Goal: Transaction & Acquisition: Purchase product/service

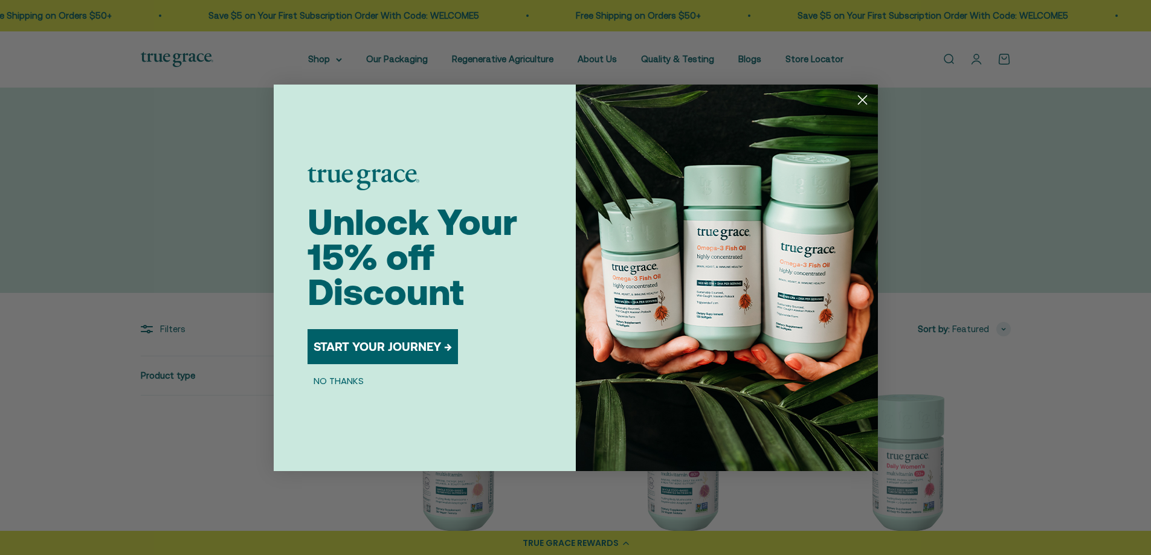
click at [398, 348] on button "START YOUR JOURNEY →" at bounding box center [383, 346] width 150 height 35
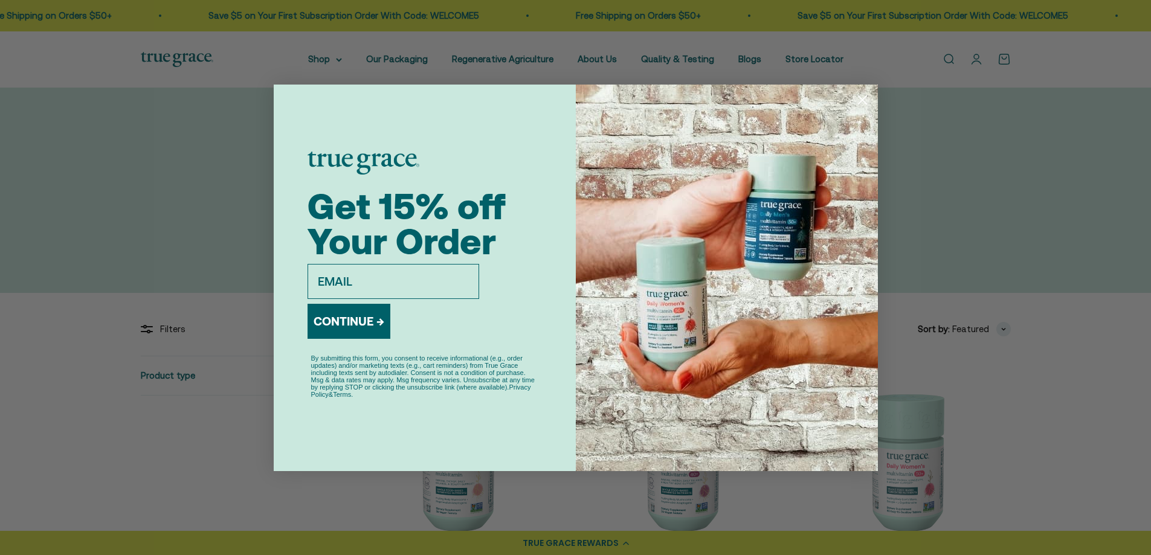
click at [359, 276] on input "email" at bounding box center [394, 281] width 172 height 35
type input "kirkbride@kfmfinancial.com"
click at [365, 318] on button "CONTINUE →" at bounding box center [349, 321] width 83 height 35
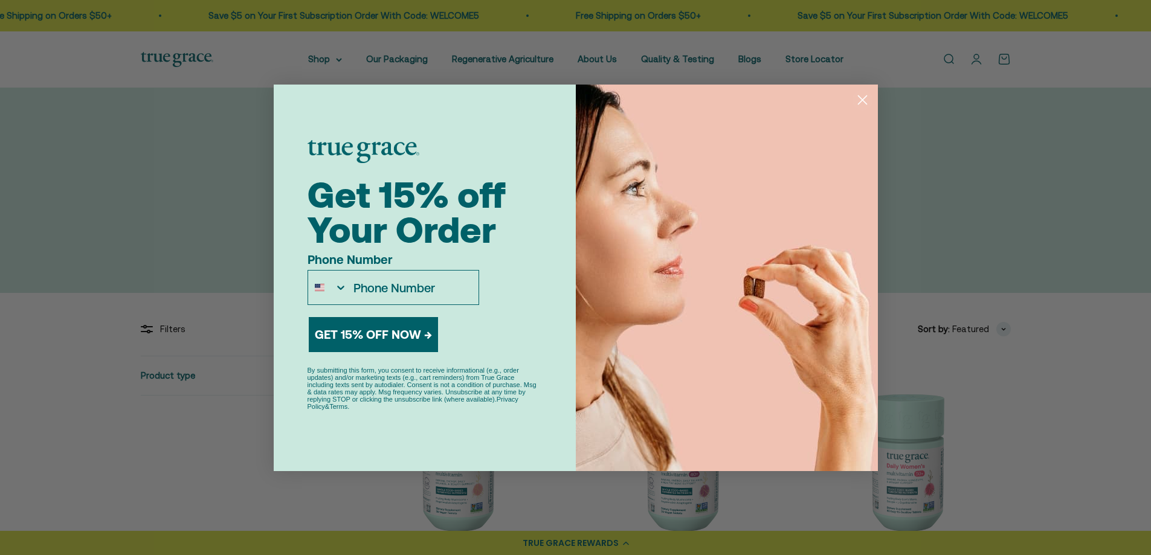
click at [375, 288] on input "Phone Number" at bounding box center [413, 288] width 131 height 34
type input "1-414-807-1055"
click at [390, 331] on button "GET 15% OFF NOW →" at bounding box center [373, 334] width 129 height 35
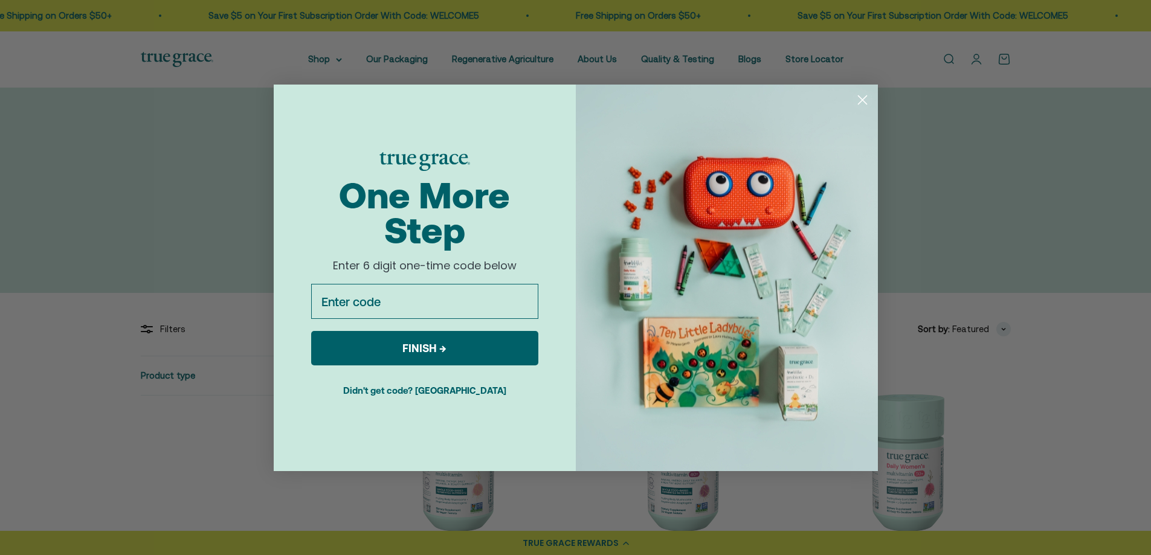
click at [422, 389] on button "Didn't get code? Resend" at bounding box center [424, 390] width 227 height 30
click at [462, 389] on button "Didn't get code? Resend" at bounding box center [424, 390] width 227 height 30
click at [431, 343] on button "FINISH →" at bounding box center [424, 348] width 227 height 34
click at [861, 99] on icon "Close dialog" at bounding box center [862, 99] width 8 height 8
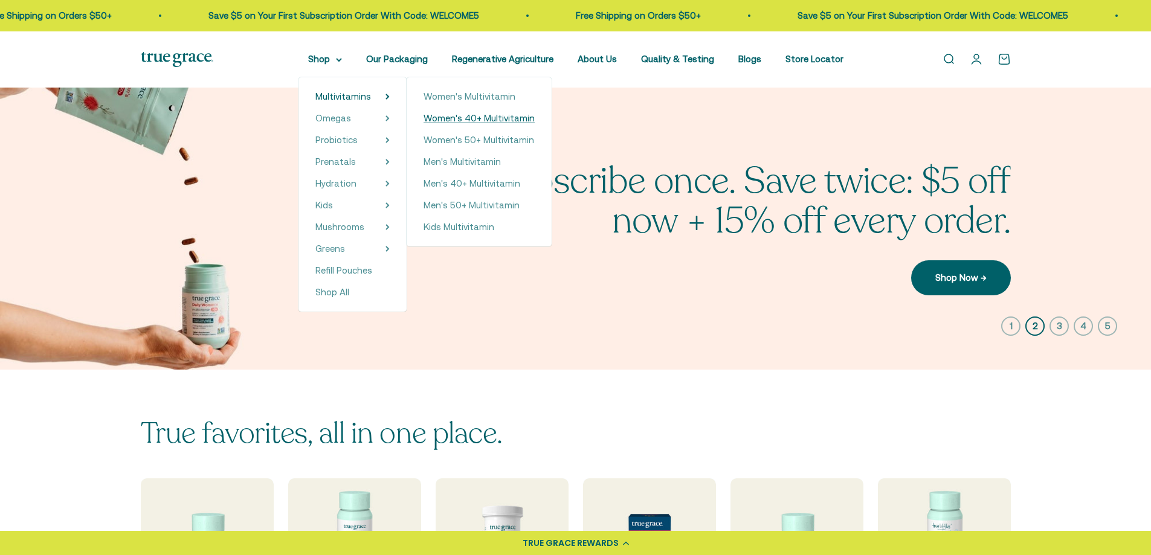
click at [462, 118] on span "Women's 40+ Multivitamin" at bounding box center [479, 118] width 111 height 10
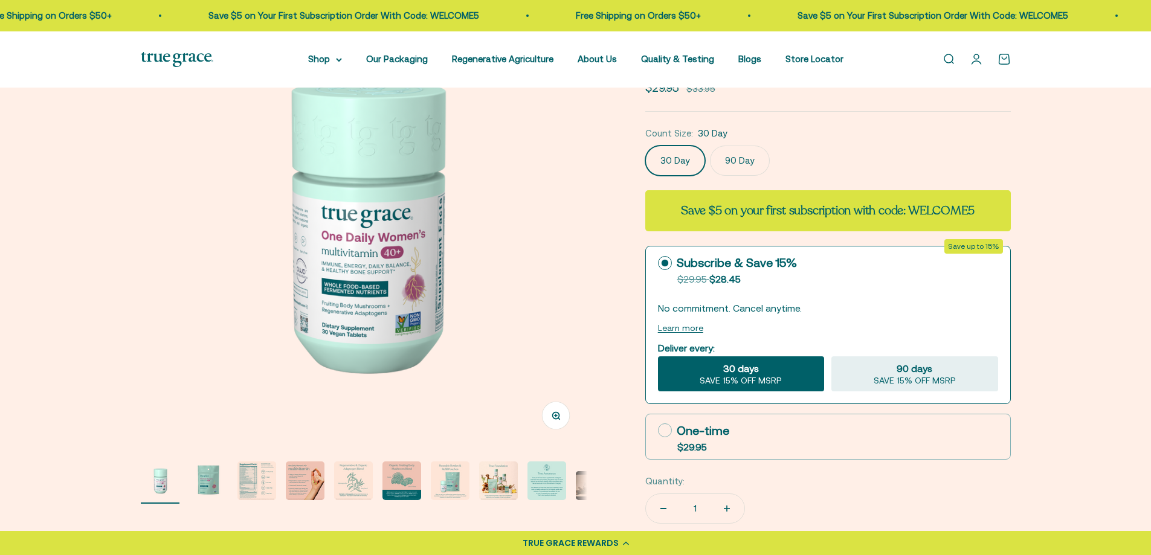
scroll to position [263, 0]
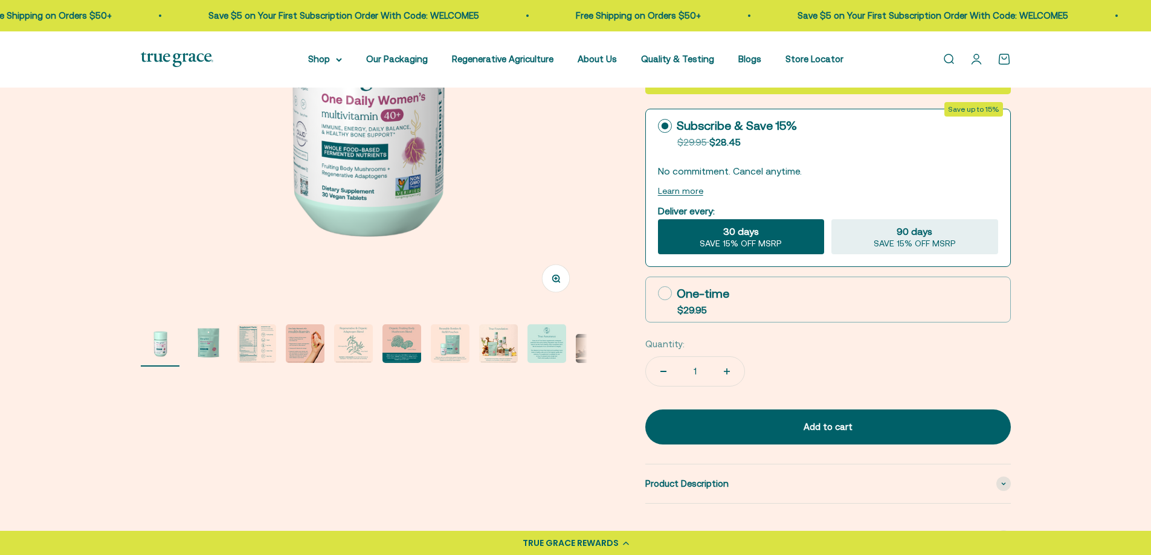
click at [256, 345] on img "Go to item 3" at bounding box center [257, 344] width 39 height 39
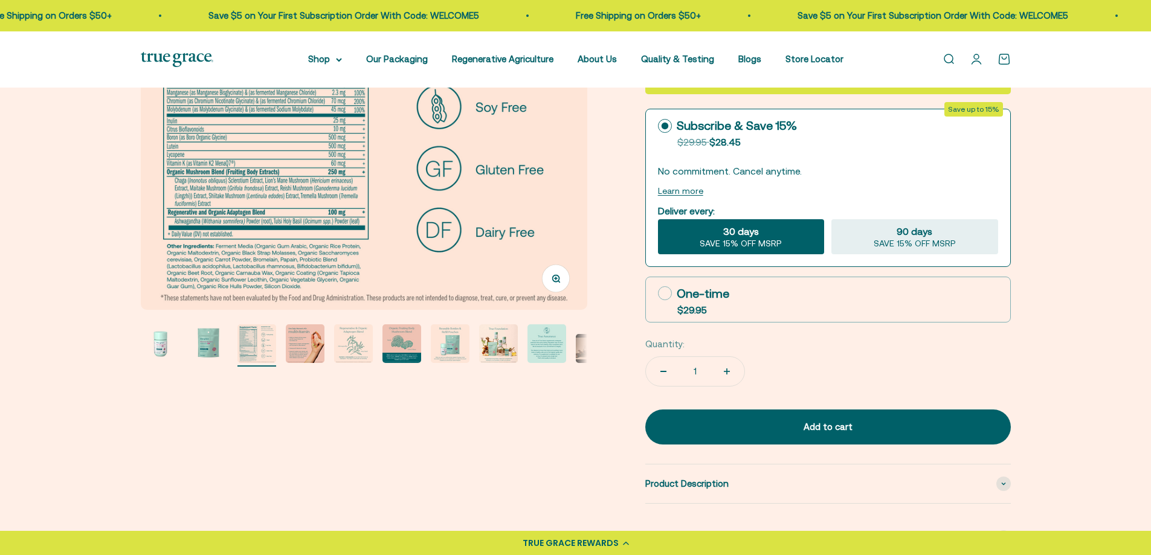
scroll to position [60, 0]
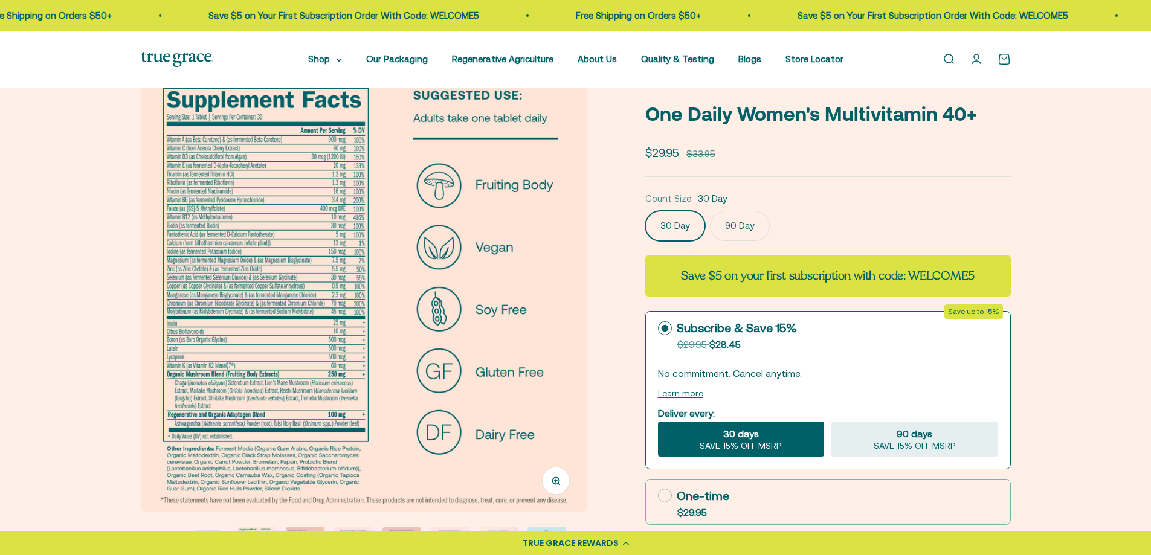
click at [736, 221] on label "90 Day" at bounding box center [740, 226] width 60 height 30
click at [645, 211] on input "90 Day" at bounding box center [645, 210] width 1 height 1
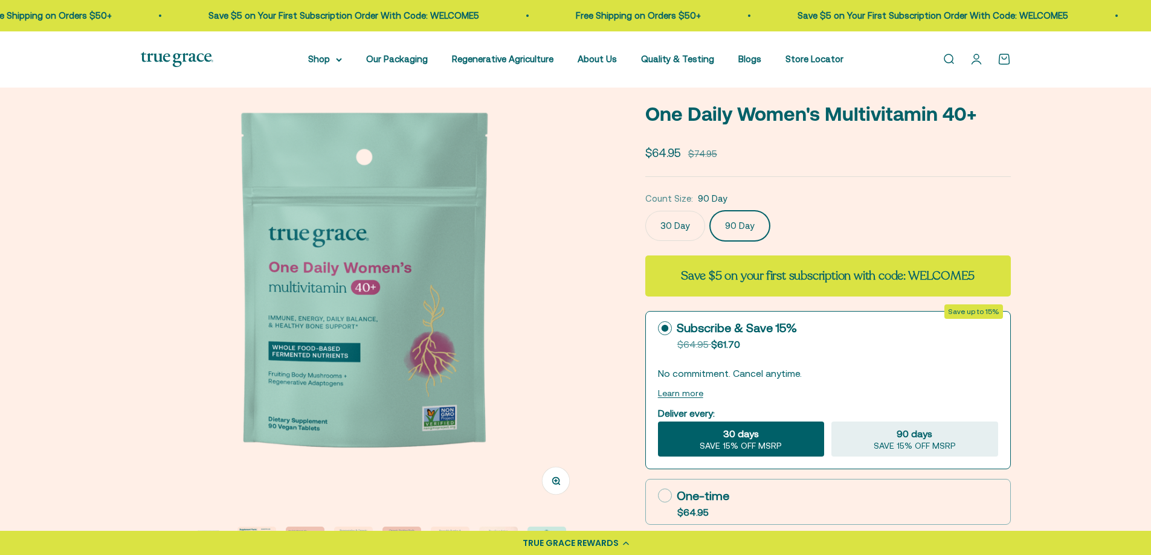
click at [688, 228] on label "30 Day" at bounding box center [675, 226] width 60 height 30
click at [645, 211] on input "30 Day" at bounding box center [645, 210] width 1 height 1
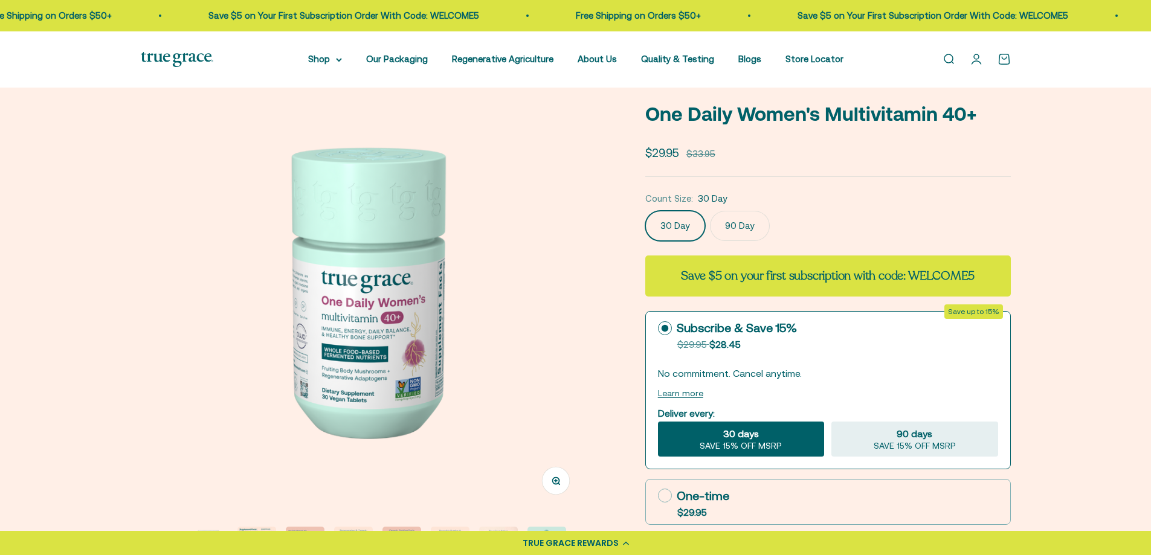
click at [750, 228] on label "90 Day" at bounding box center [740, 226] width 60 height 30
click at [645, 211] on input "90 Day" at bounding box center [645, 210] width 1 height 1
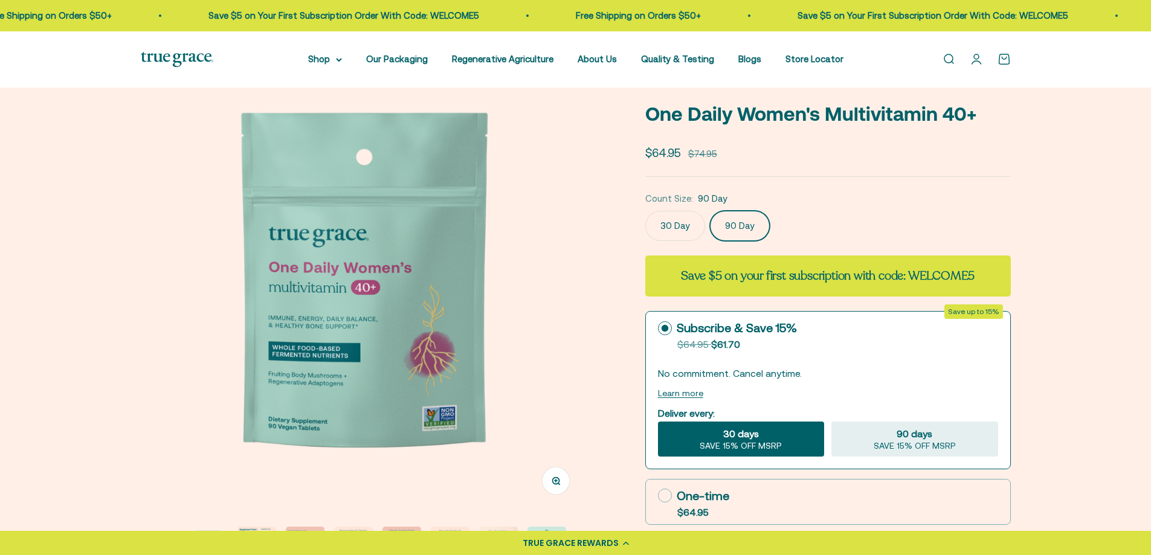
click at [677, 229] on label "30 Day" at bounding box center [675, 226] width 60 height 30
click at [645, 211] on input "30 Day" at bounding box center [645, 210] width 1 height 1
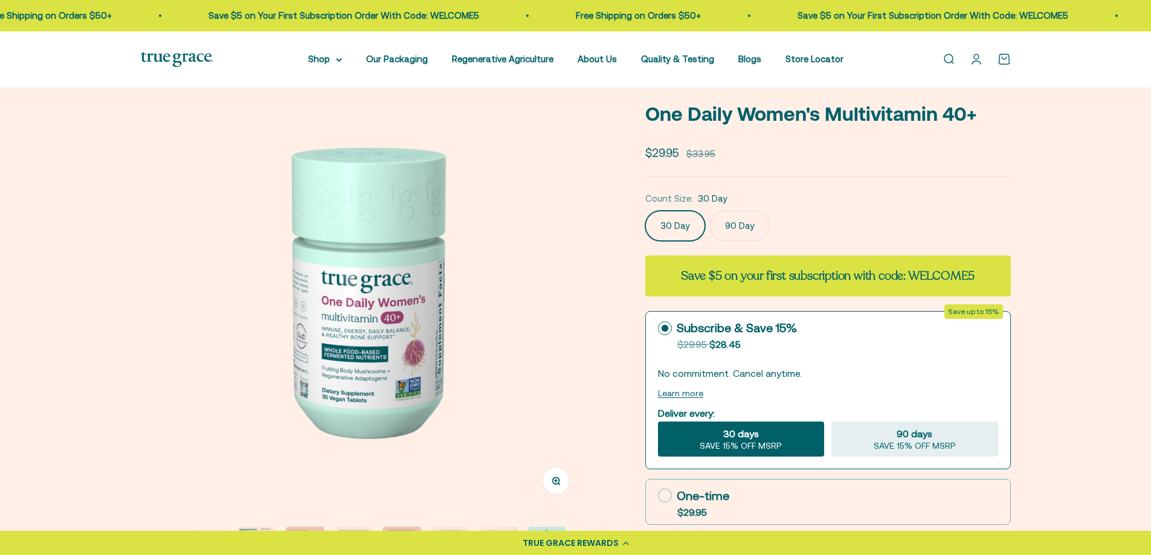
click at [760, 231] on label "90 Day" at bounding box center [740, 226] width 60 height 30
click at [645, 211] on input "90 Day" at bounding box center [645, 210] width 1 height 1
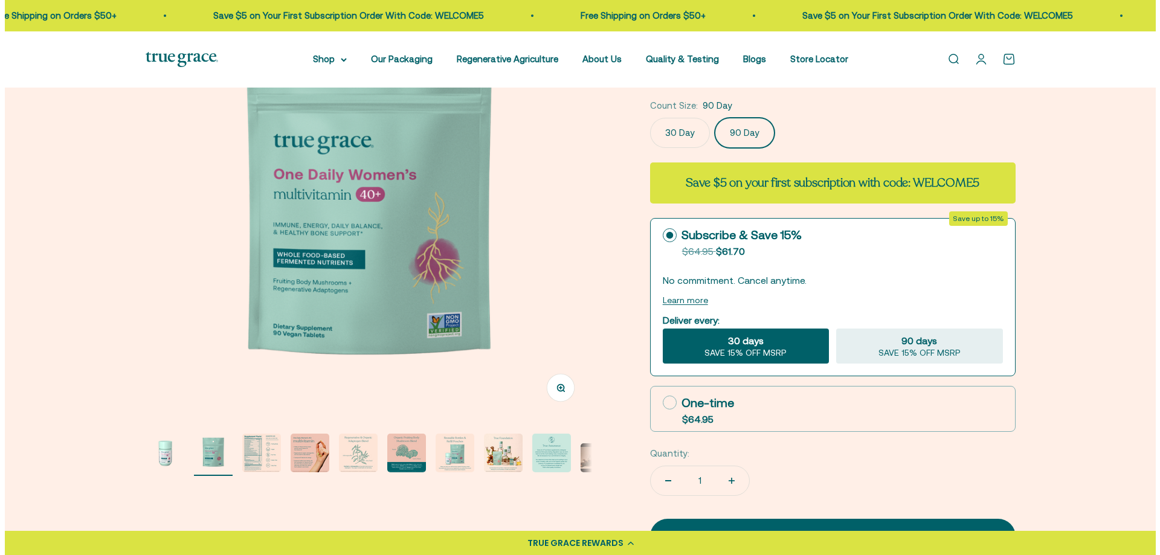
scroll to position [208, 0]
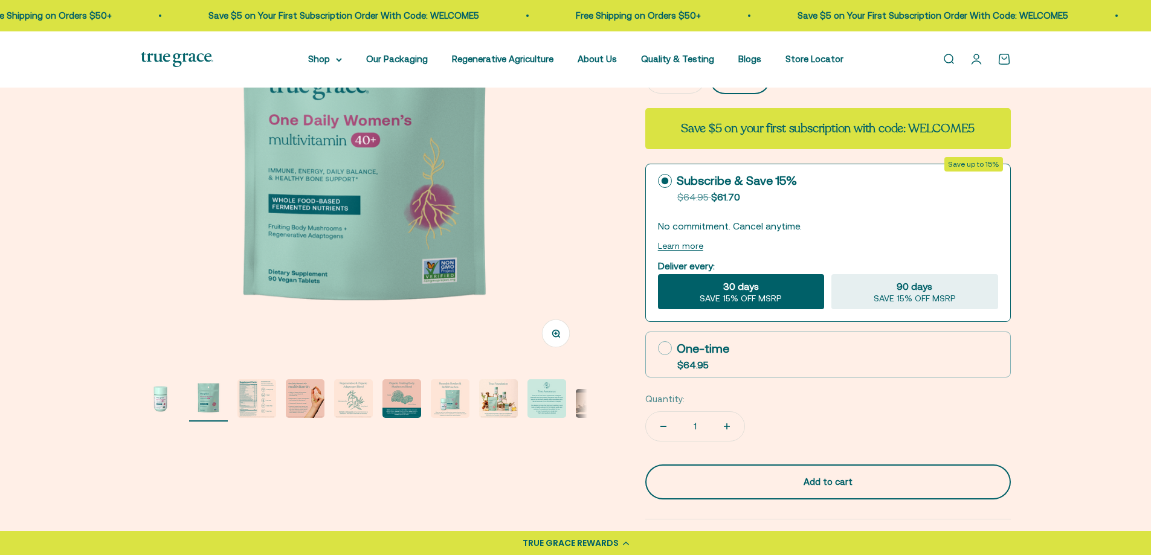
click at [816, 488] on div "Add to cart" at bounding box center [828, 482] width 317 height 15
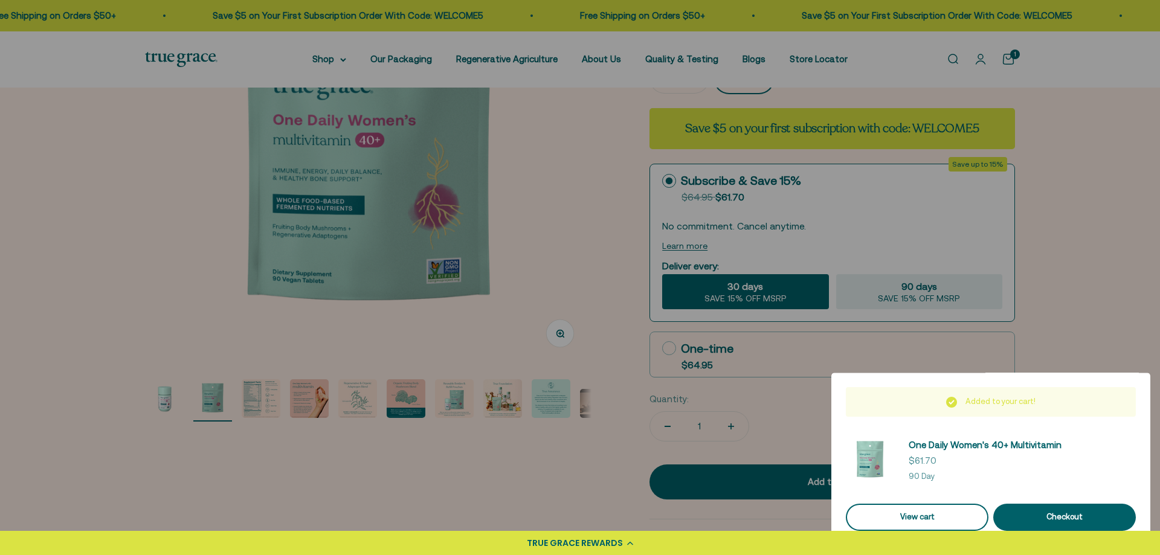
click at [928, 511] on link "View cart" at bounding box center [917, 517] width 143 height 27
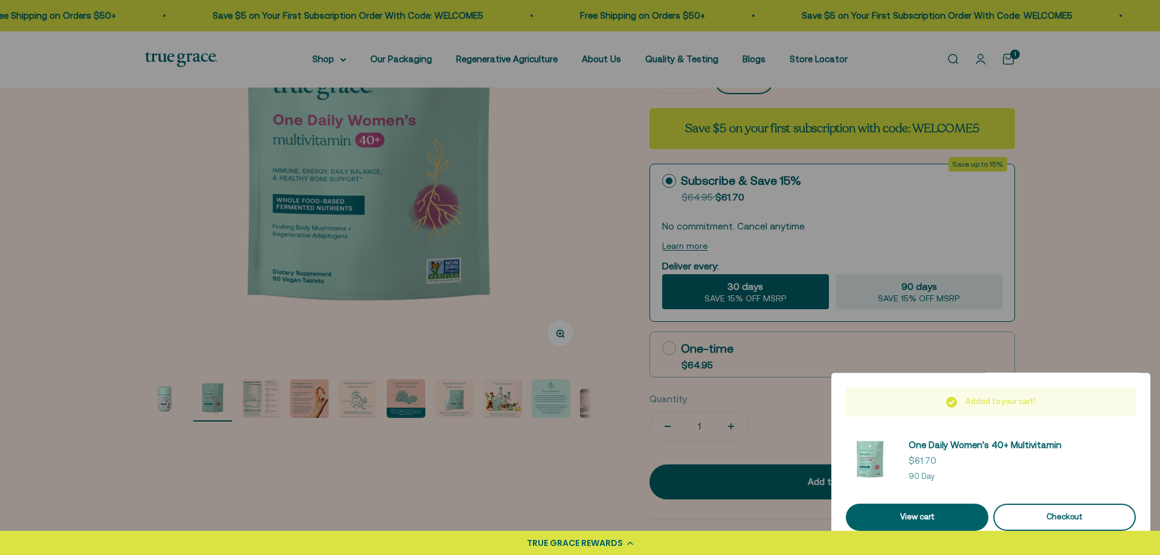
click at [1068, 514] on div "Checkout" at bounding box center [1065, 517] width 114 height 13
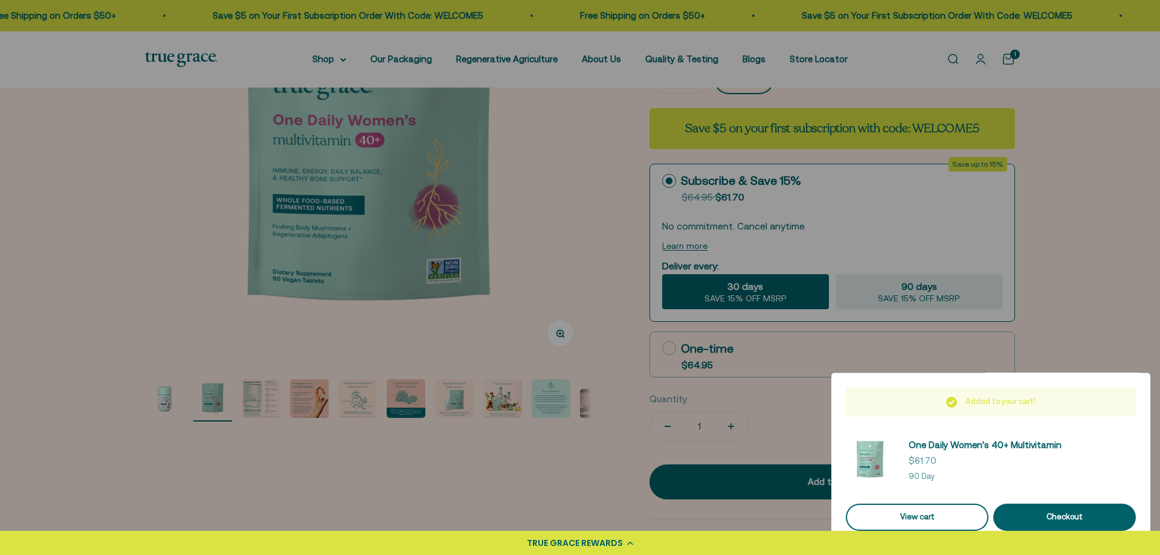
click at [933, 511] on link "View cart" at bounding box center [917, 517] width 143 height 27
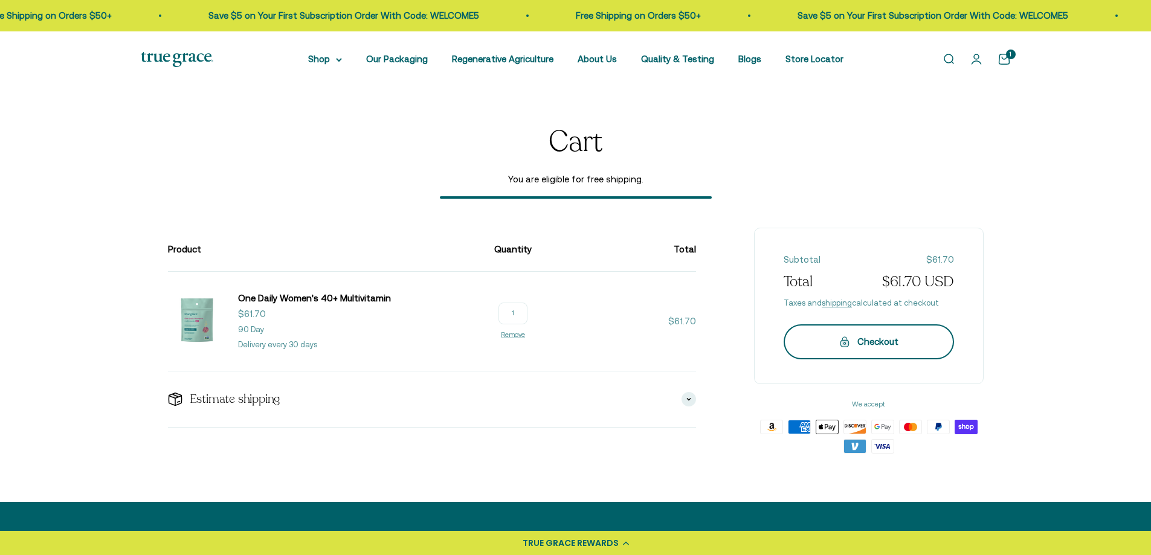
click at [883, 344] on div "Checkout" at bounding box center [869, 342] width 122 height 15
click at [514, 333] on link "Remove" at bounding box center [513, 334] width 24 height 7
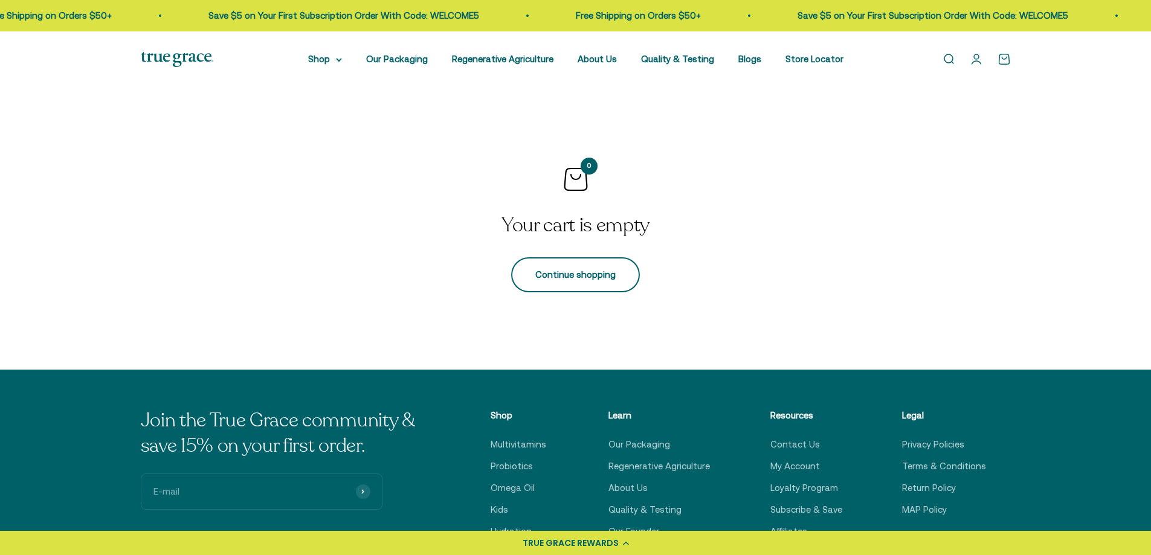
click at [572, 270] on link "Continue shopping" at bounding box center [575, 274] width 129 height 35
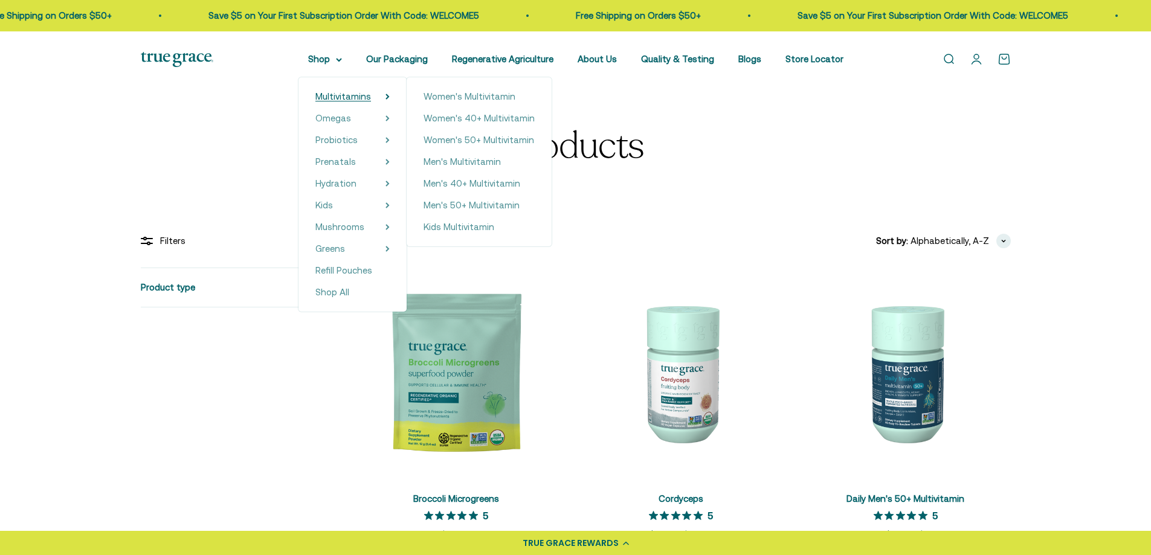
click at [349, 91] on span "Multivitamins" at bounding box center [343, 96] width 56 height 10
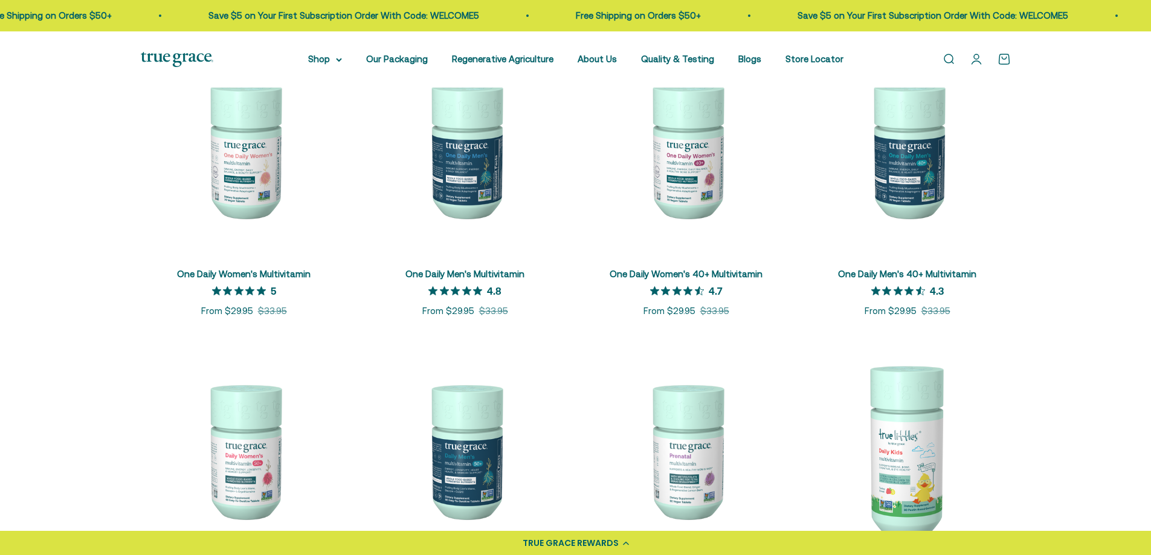
scroll to position [298, 0]
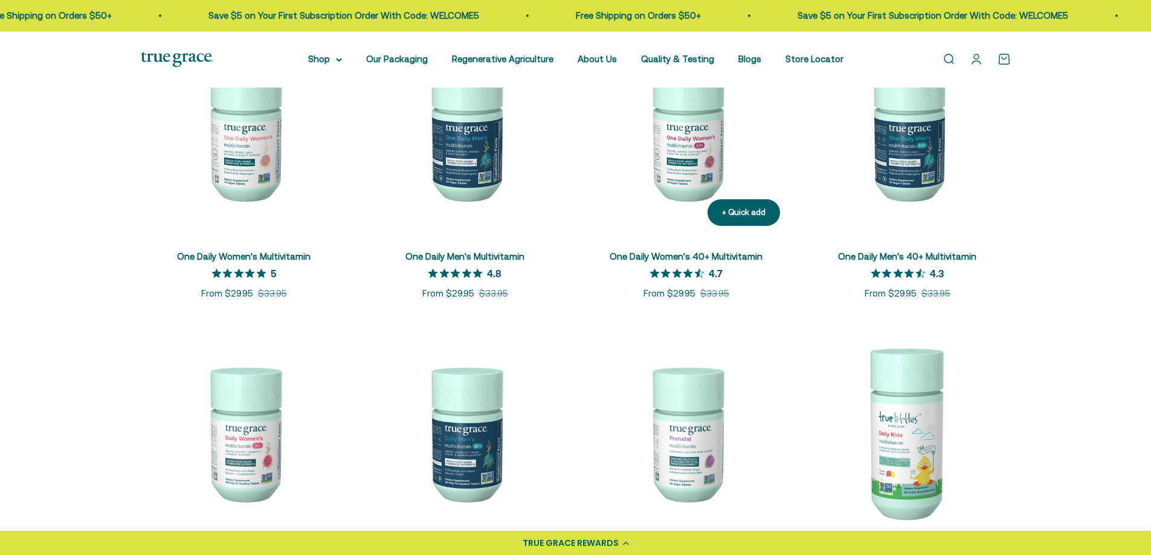
click at [690, 146] on img at bounding box center [686, 132] width 207 height 207
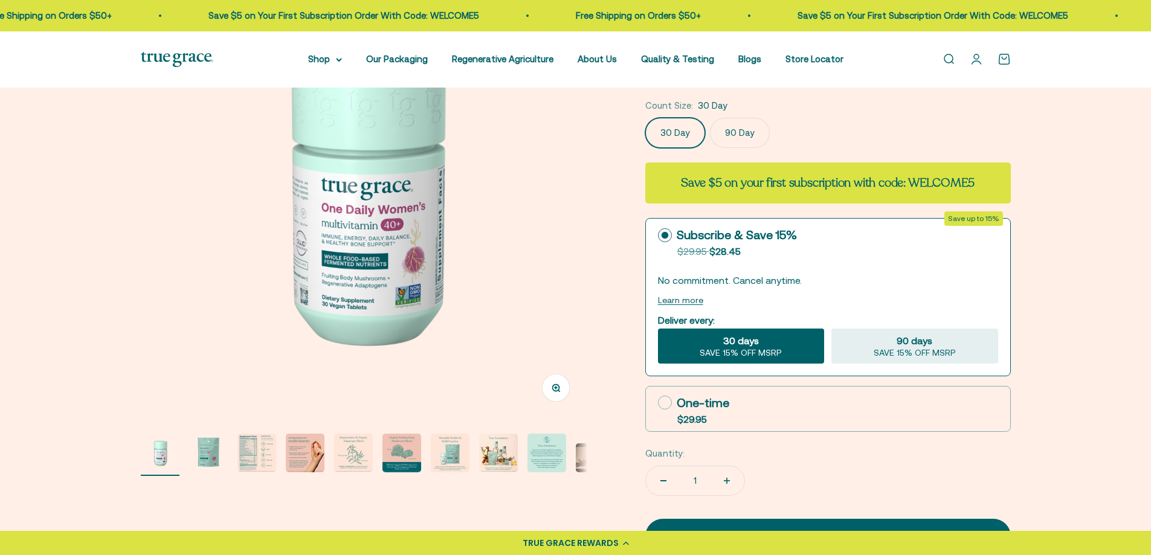
scroll to position [164, 0]
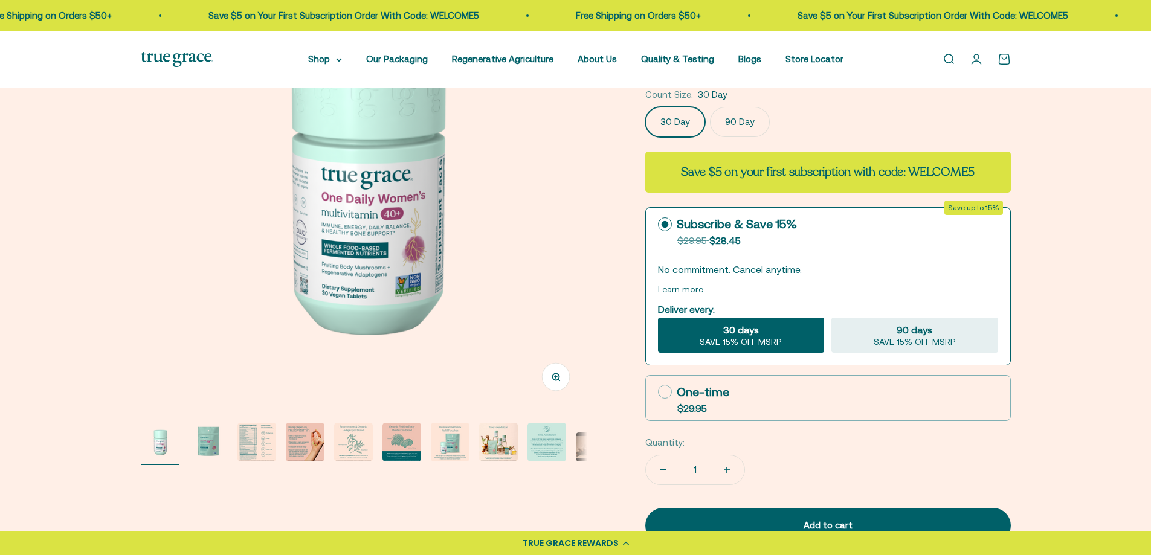
click at [741, 121] on label "90 Day" at bounding box center [740, 122] width 60 height 30
click at [645, 107] on input "90 Day" at bounding box center [645, 106] width 1 height 1
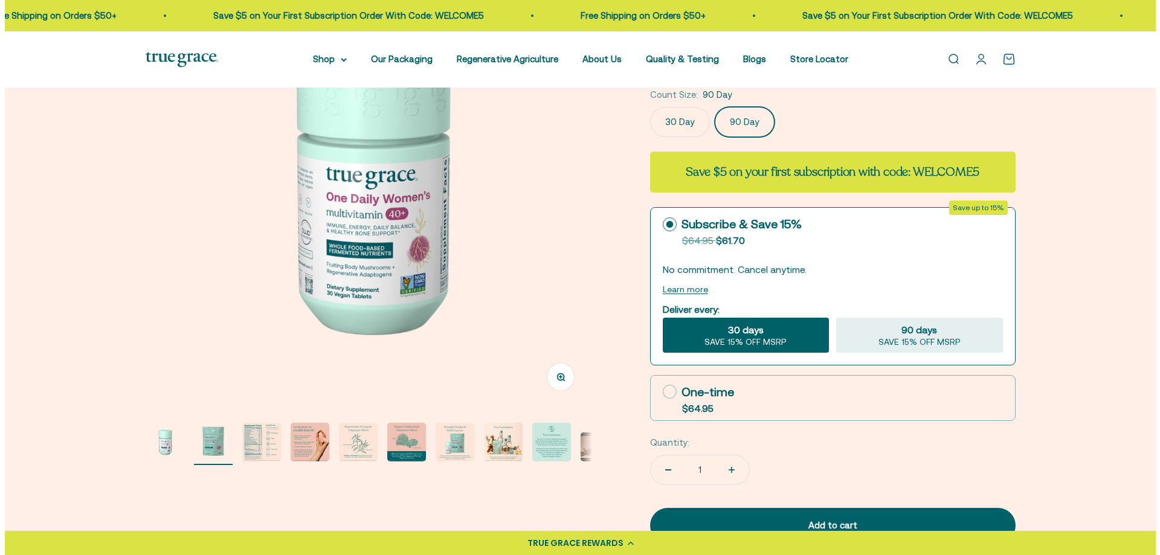
scroll to position [0, 461]
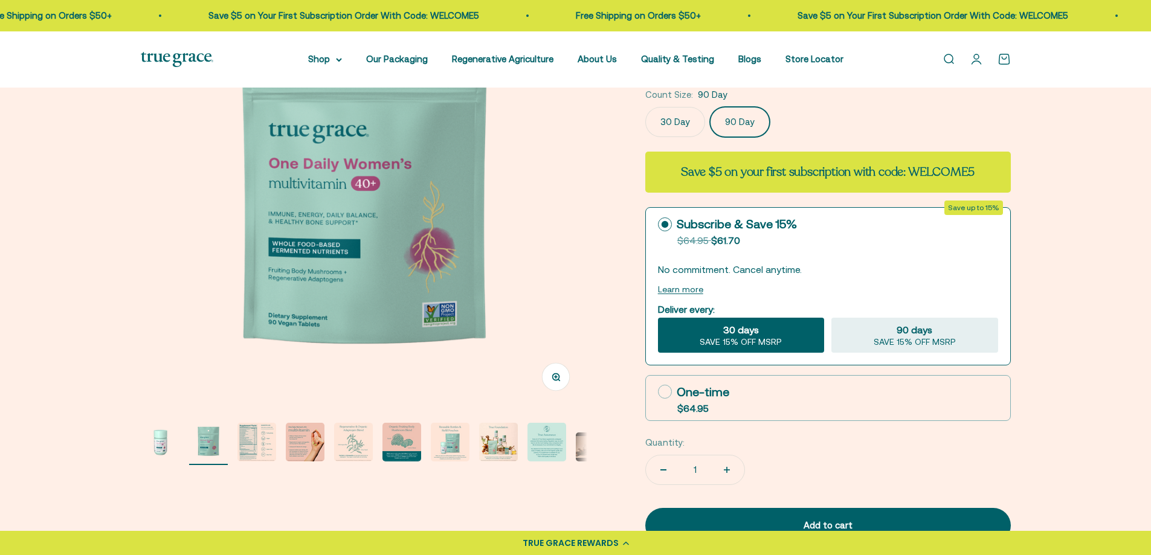
click at [667, 391] on icon at bounding box center [665, 392] width 14 height 14
click at [658, 392] on input "One-time $64.95" at bounding box center [658, 392] width 1 height 1
radio input "true"
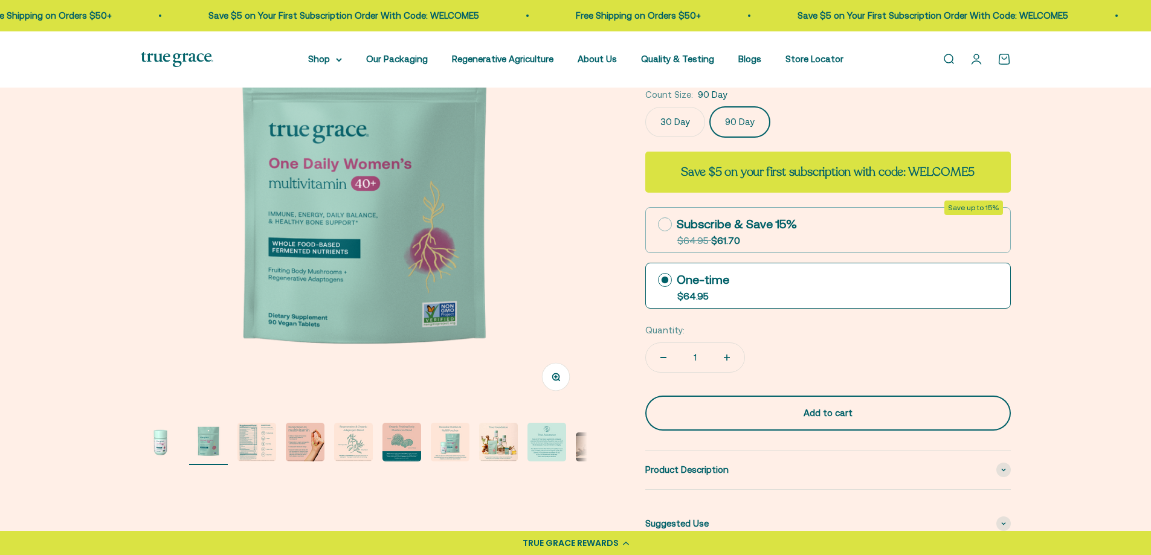
click at [774, 409] on div "Add to cart" at bounding box center [828, 413] width 317 height 15
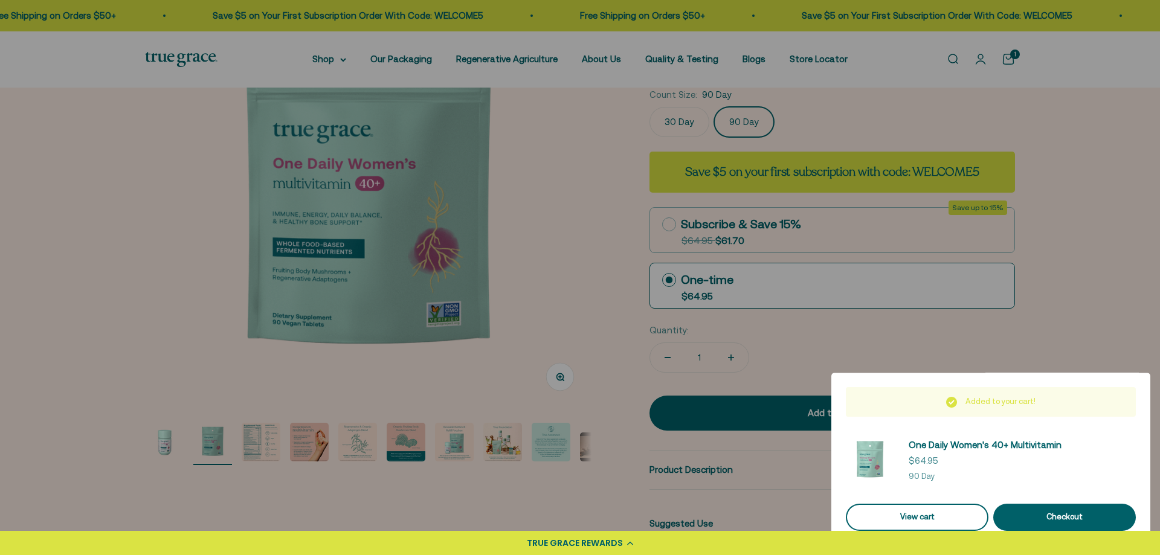
click at [920, 517] on link "View cart" at bounding box center [917, 517] width 143 height 27
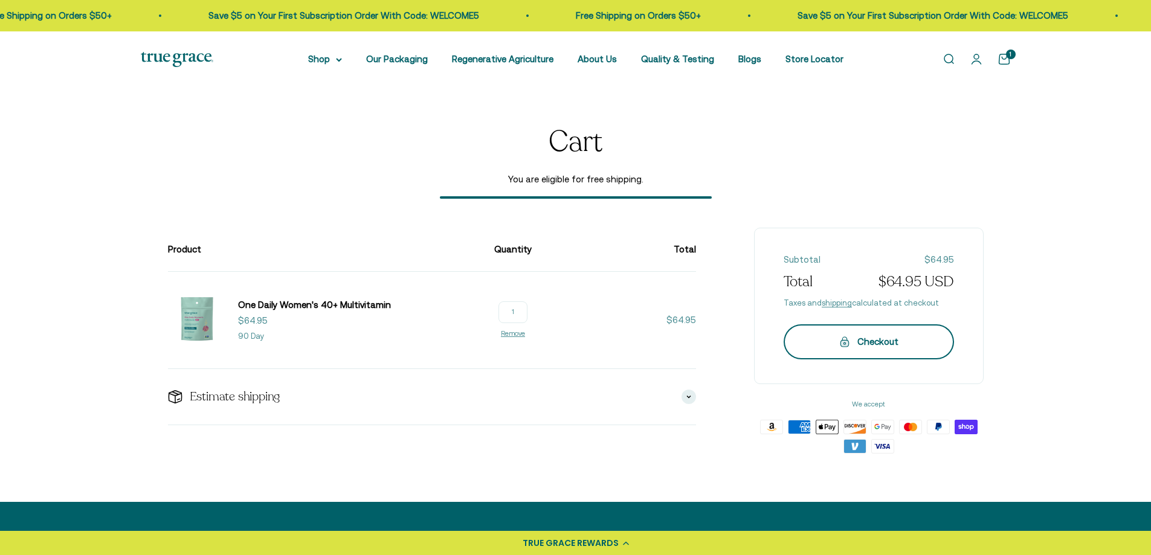
click at [879, 348] on div "Checkout" at bounding box center [869, 342] width 122 height 15
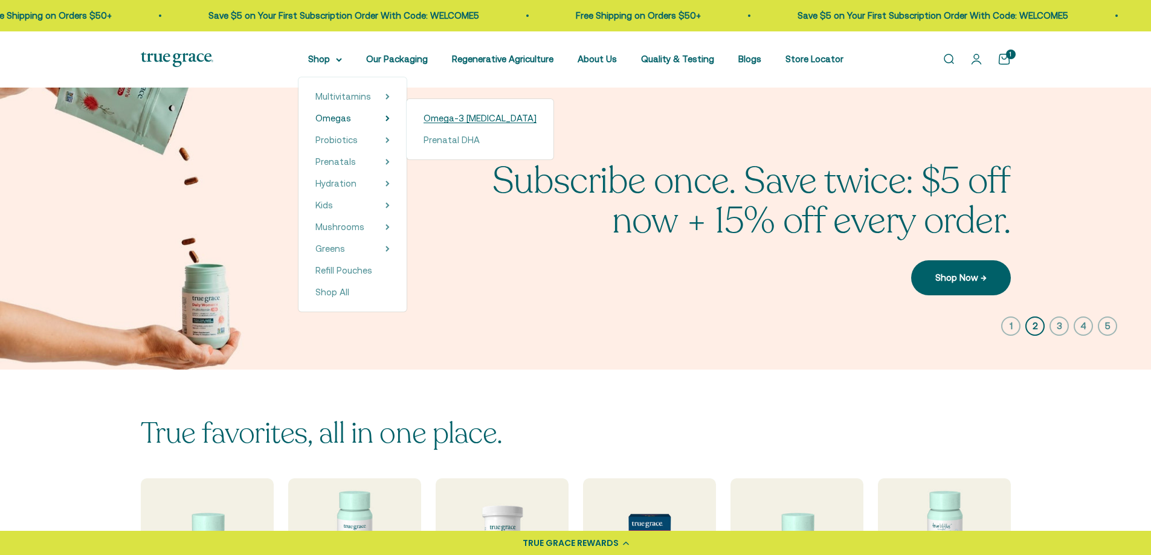
click at [461, 118] on span "Omega-3 [MEDICAL_DATA]" at bounding box center [480, 118] width 113 height 10
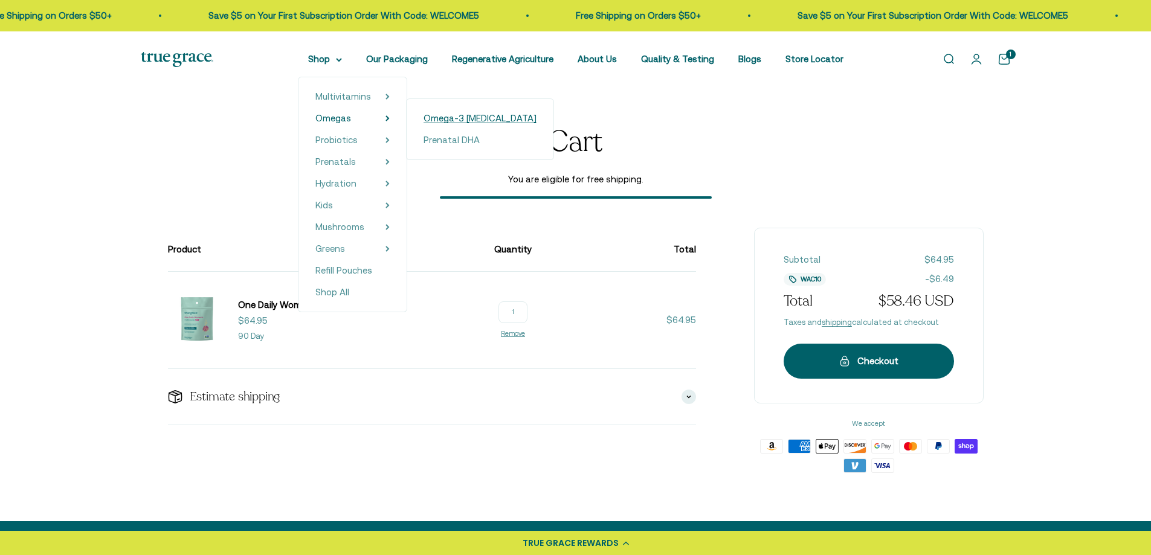
click at [457, 124] on span "Omega-3 [MEDICAL_DATA]" at bounding box center [480, 118] width 113 height 15
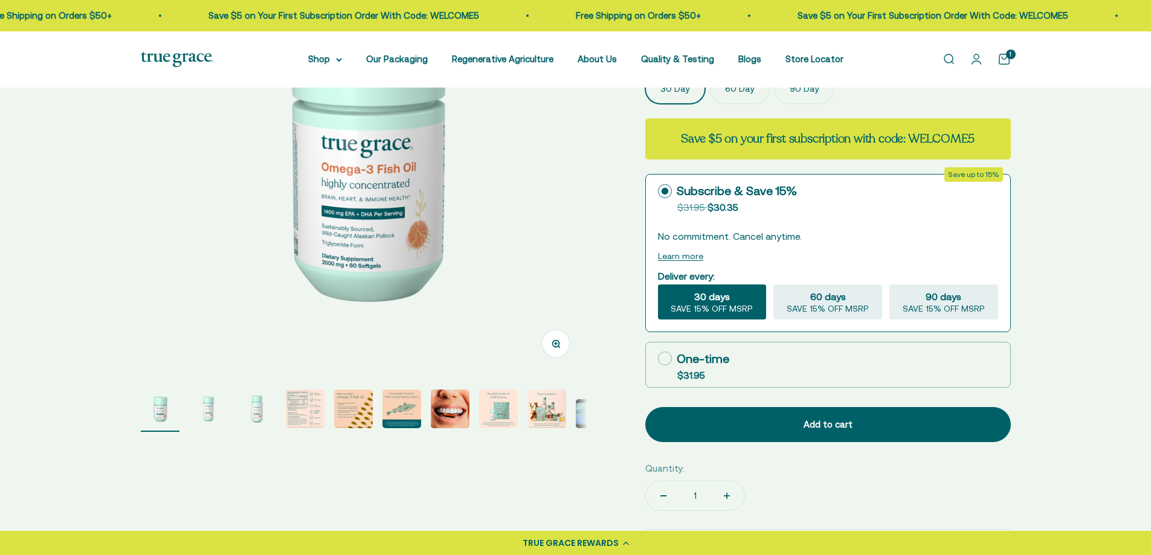
scroll to position [160, 0]
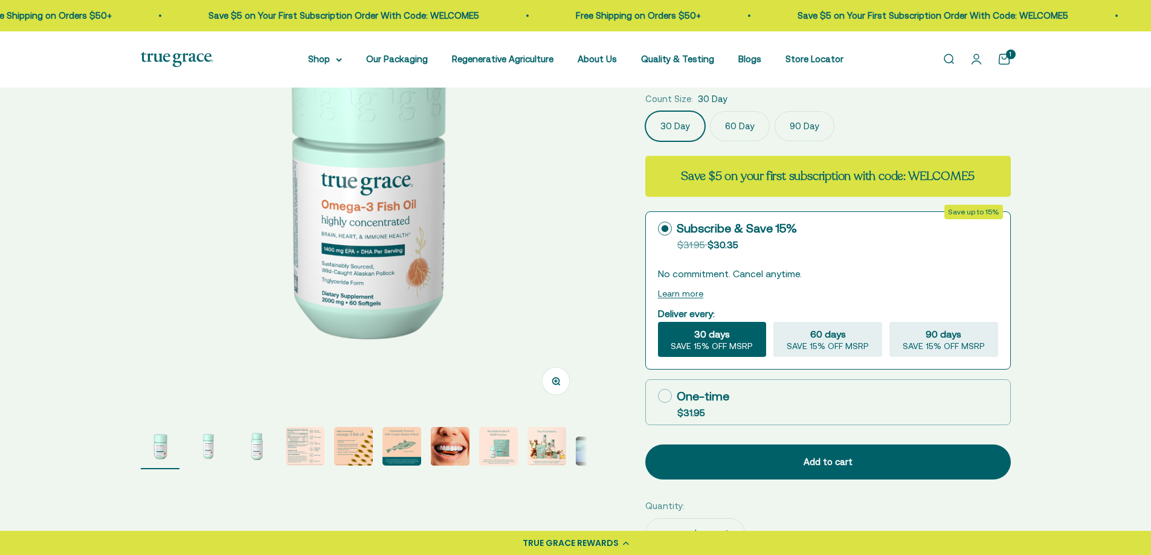
click at [819, 128] on label "90 Day" at bounding box center [805, 126] width 60 height 30
click at [645, 111] on input "90 Day" at bounding box center [645, 111] width 1 height 1
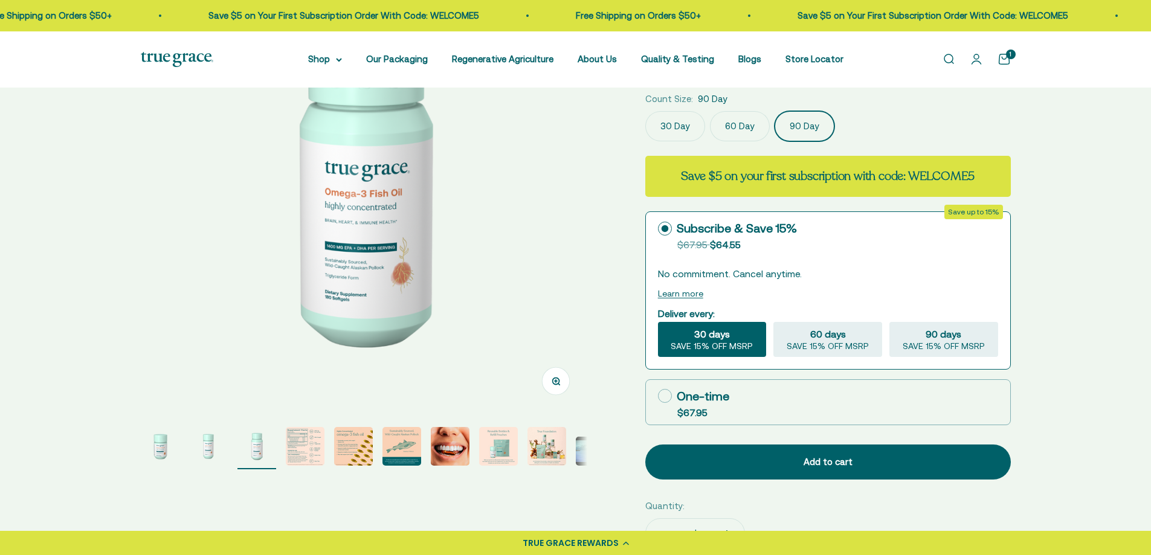
click at [1003, 57] on link "Open cart 1" at bounding box center [1004, 59] width 13 height 13
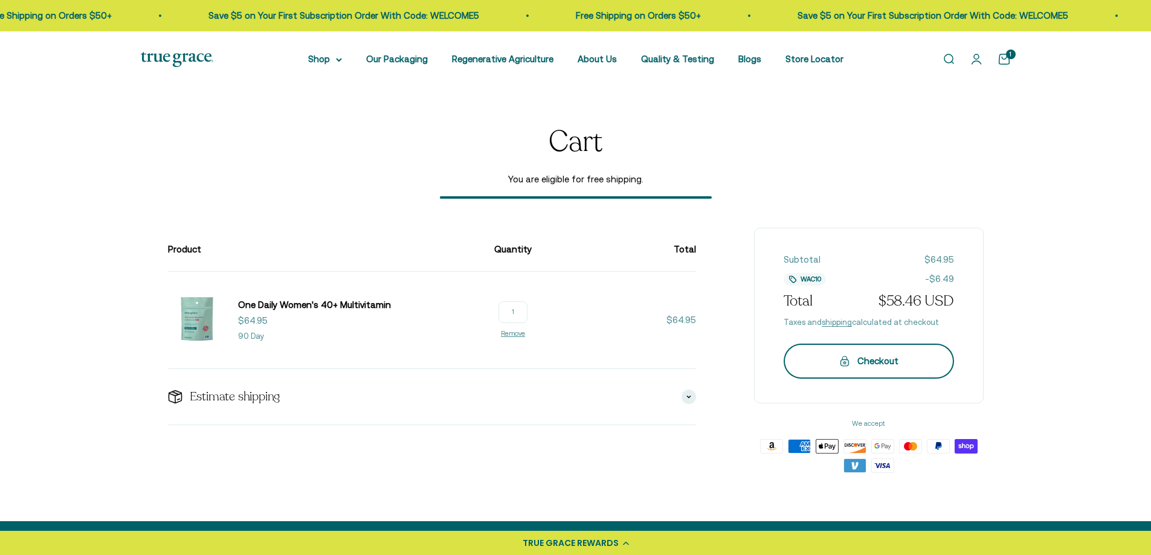
click at [878, 358] on div "Checkout" at bounding box center [869, 361] width 122 height 15
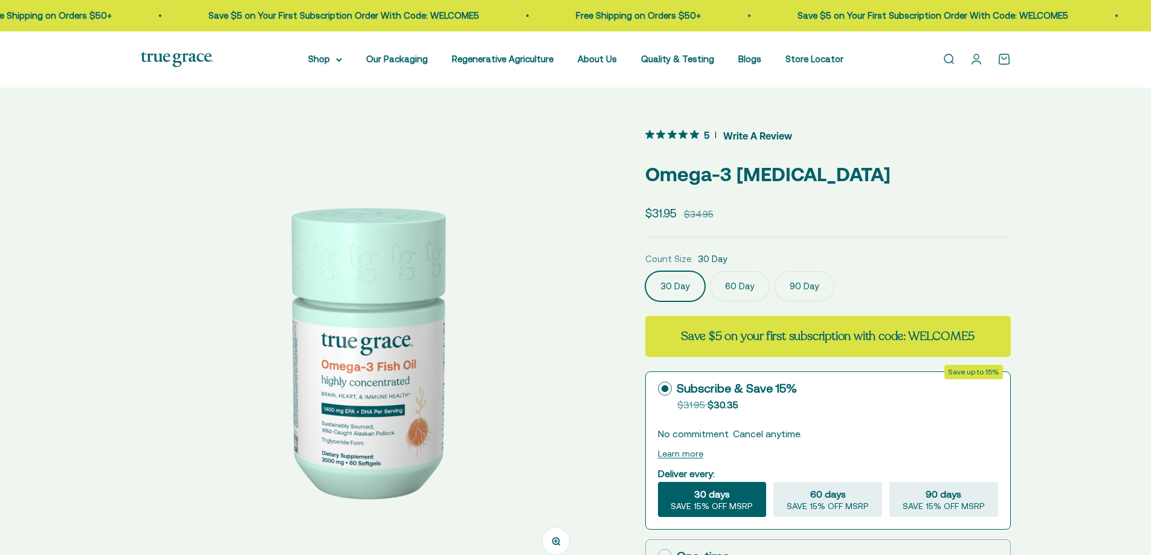
click at [819, 288] on label "90 Day" at bounding box center [805, 286] width 60 height 30
click at [645, 271] on input "90 Day" at bounding box center [645, 271] width 1 height 1
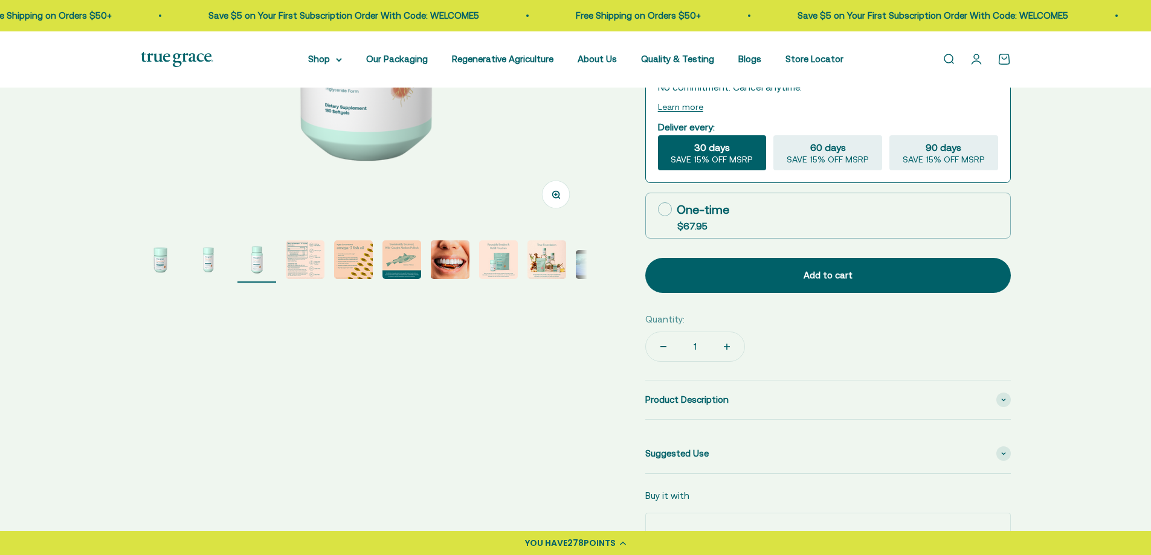
scroll to position [245, 0]
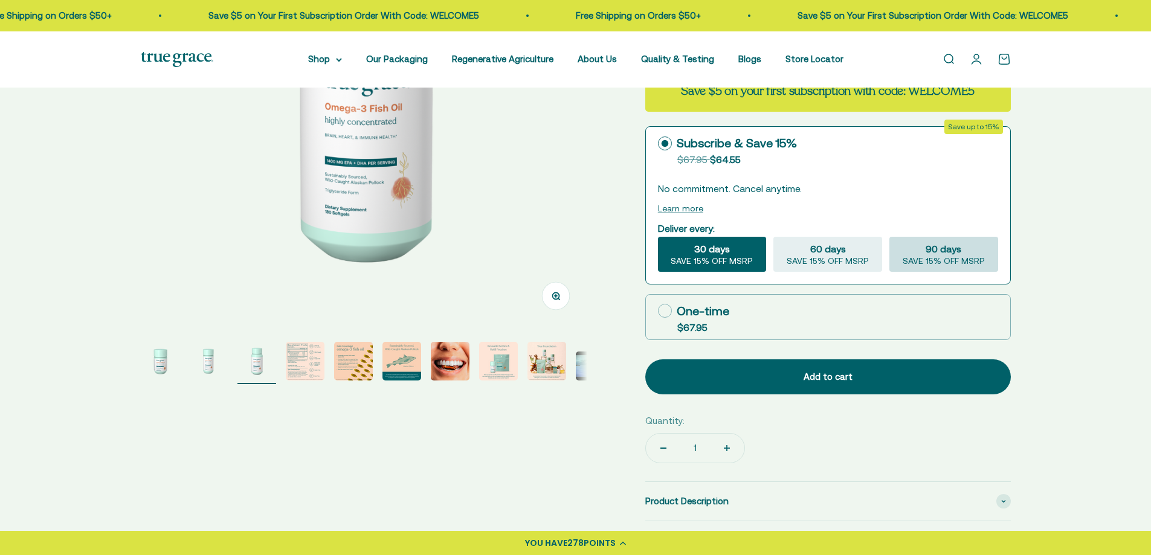
click at [946, 250] on span "90 days" at bounding box center [944, 249] width 36 height 15
click at [890, 237] on input "90 days SAVE 15% OFF MSRP" at bounding box center [889, 236] width 1 height 1
radio input "true"
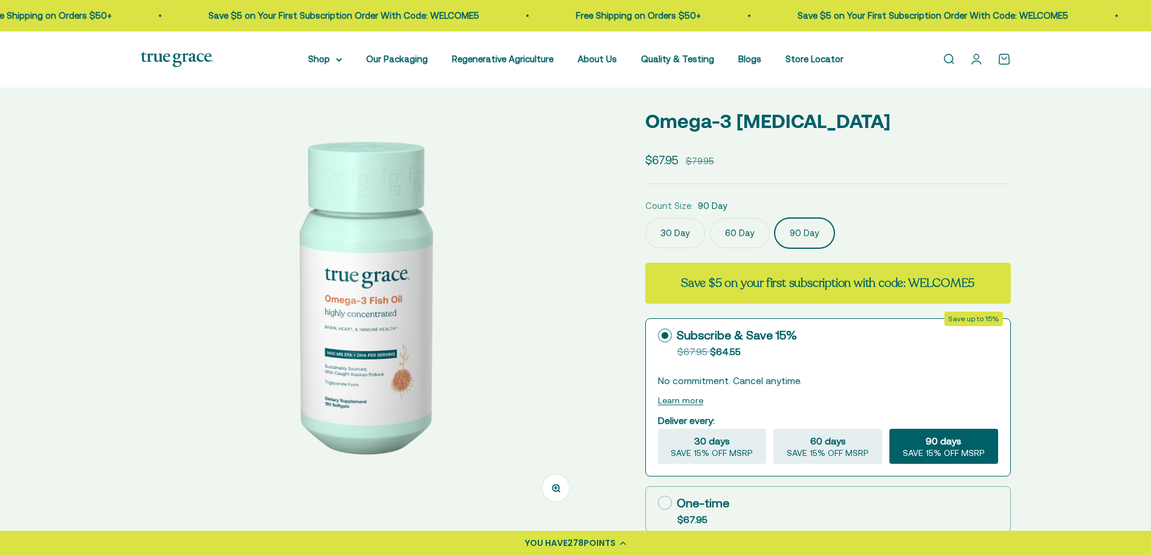
scroll to position [230, 0]
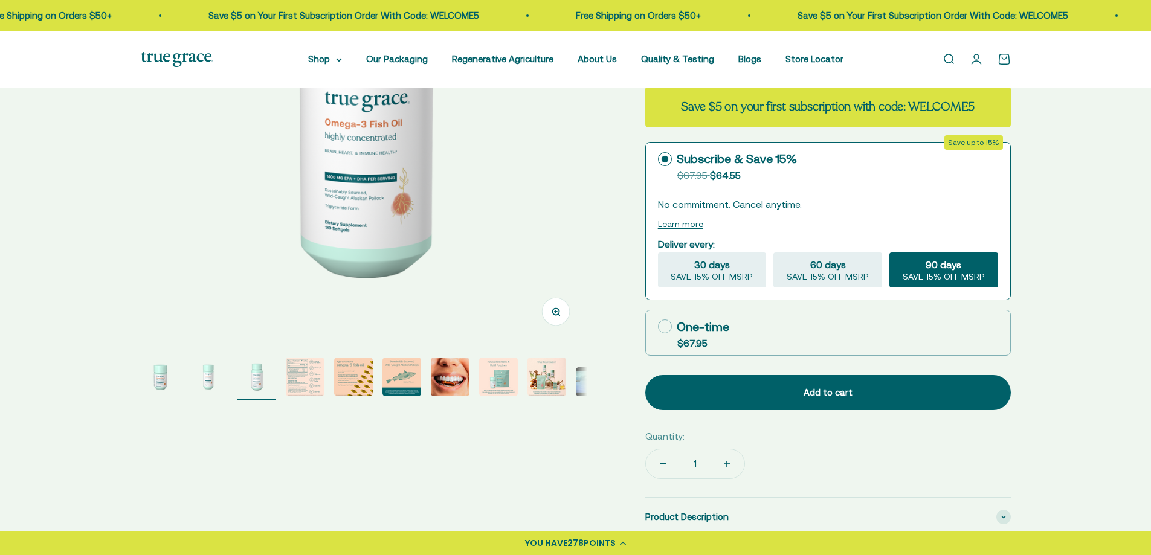
click at [668, 328] on icon at bounding box center [665, 327] width 14 height 14
click at [658, 327] on input "One-time $67.95" at bounding box center [658, 326] width 1 height 1
radio input "true"
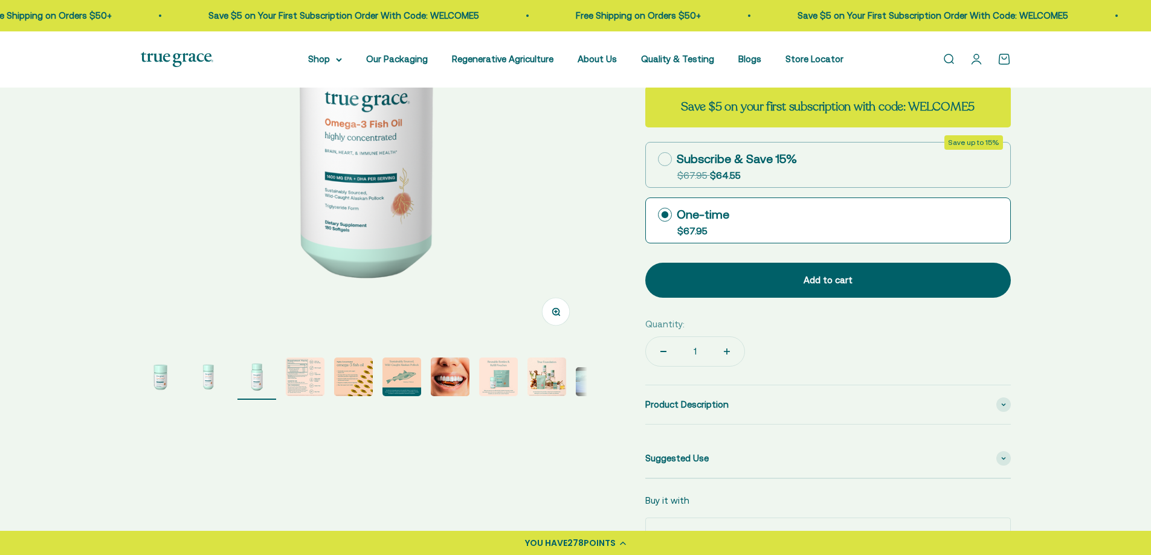
drag, startPoint x: 865, startPoint y: 278, endPoint x: 1065, endPoint y: 207, distance: 212.2
click at [1047, 234] on div "Zoom Go to item 1 Go to item 2 Go to item 3 Go to item 4 Go to item 5 Go to ite…" at bounding box center [575, 242] width 1151 height 768
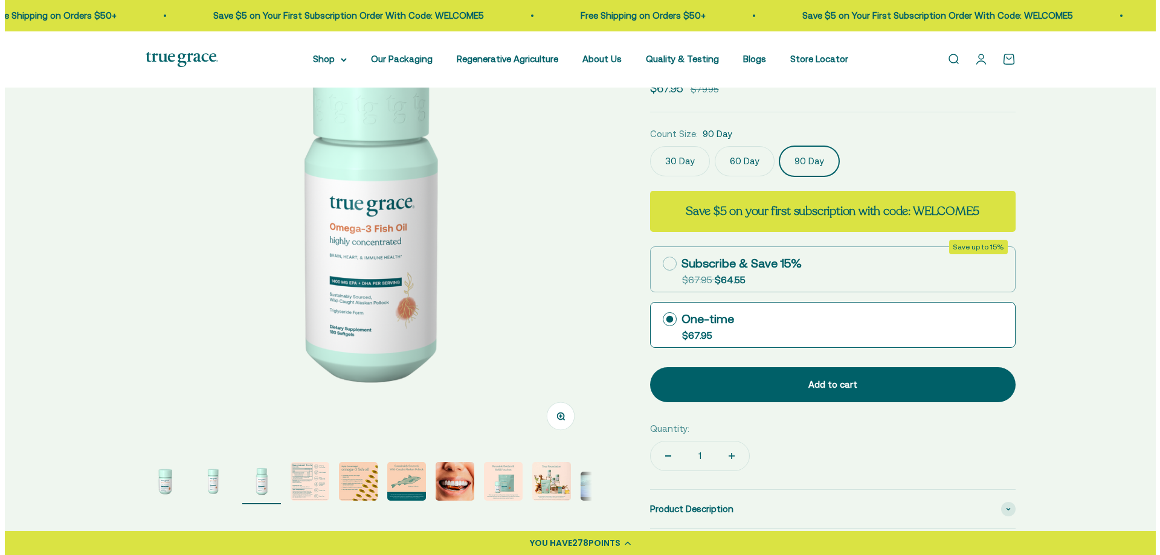
scroll to position [47, 0]
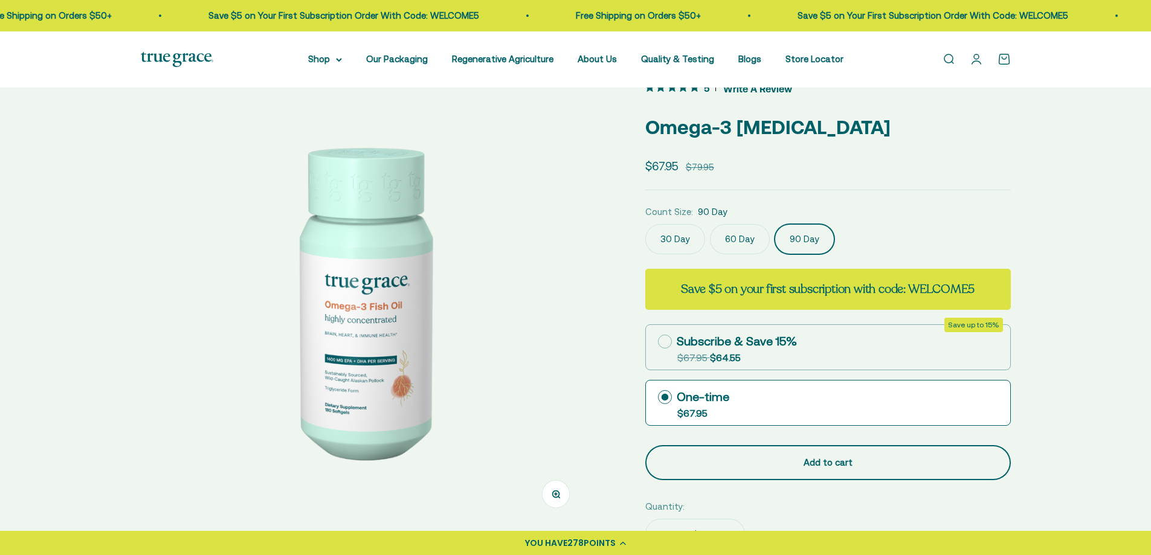
click at [825, 465] on div "Add to cart" at bounding box center [828, 463] width 317 height 15
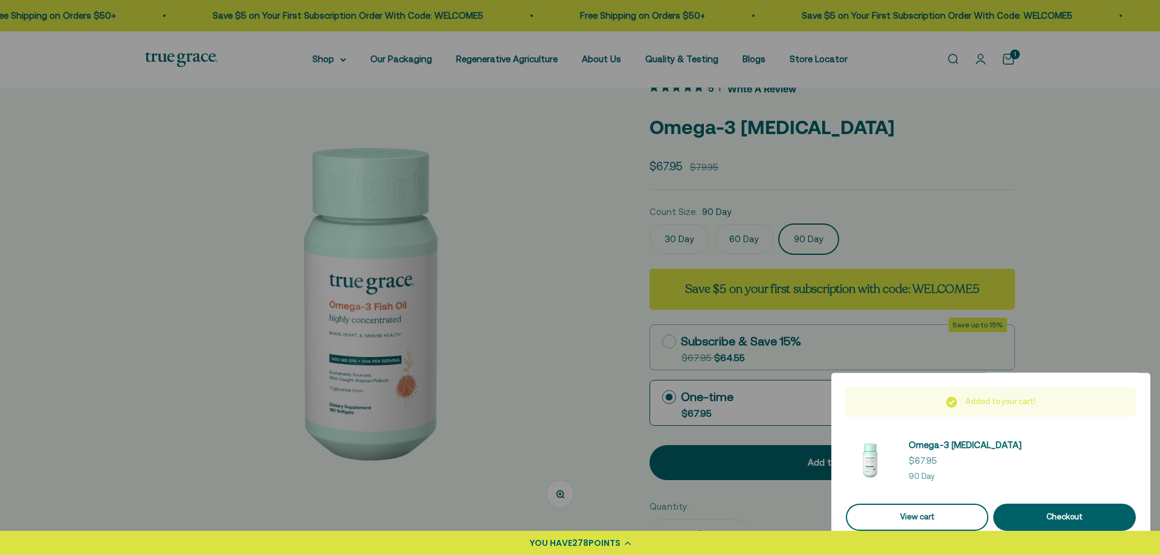
click at [951, 519] on link "View cart" at bounding box center [917, 517] width 143 height 27
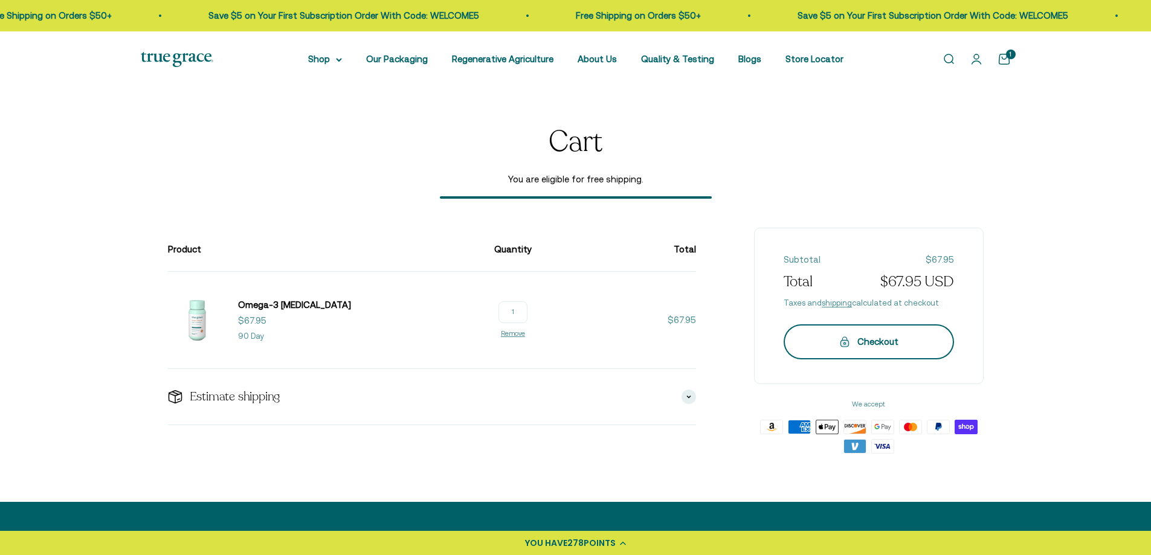
click at [881, 349] on button "Checkout" at bounding box center [869, 342] width 170 height 35
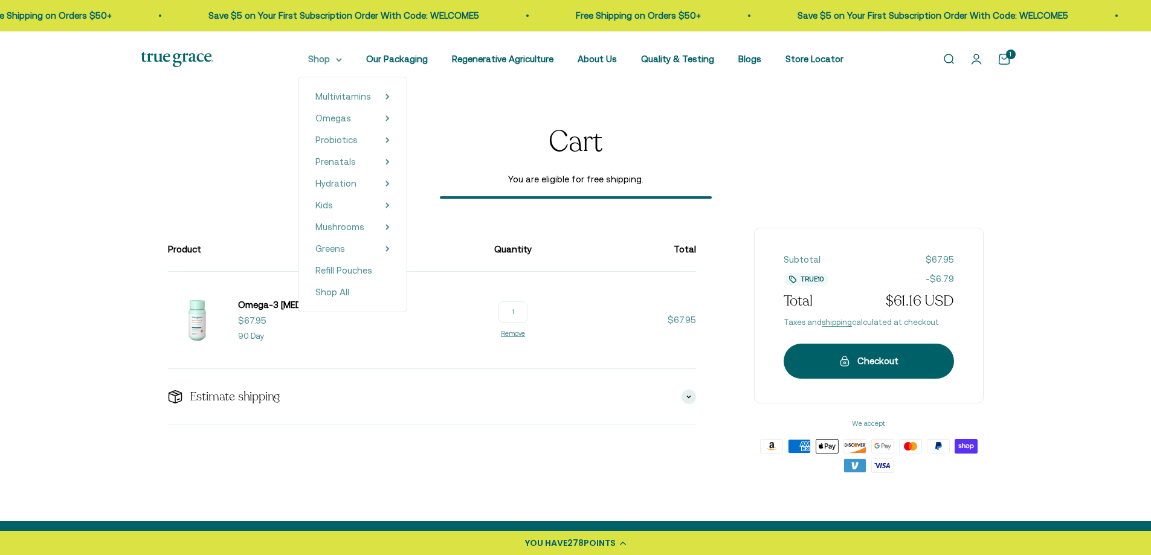
click at [335, 53] on summary "Shop" at bounding box center [325, 59] width 34 height 15
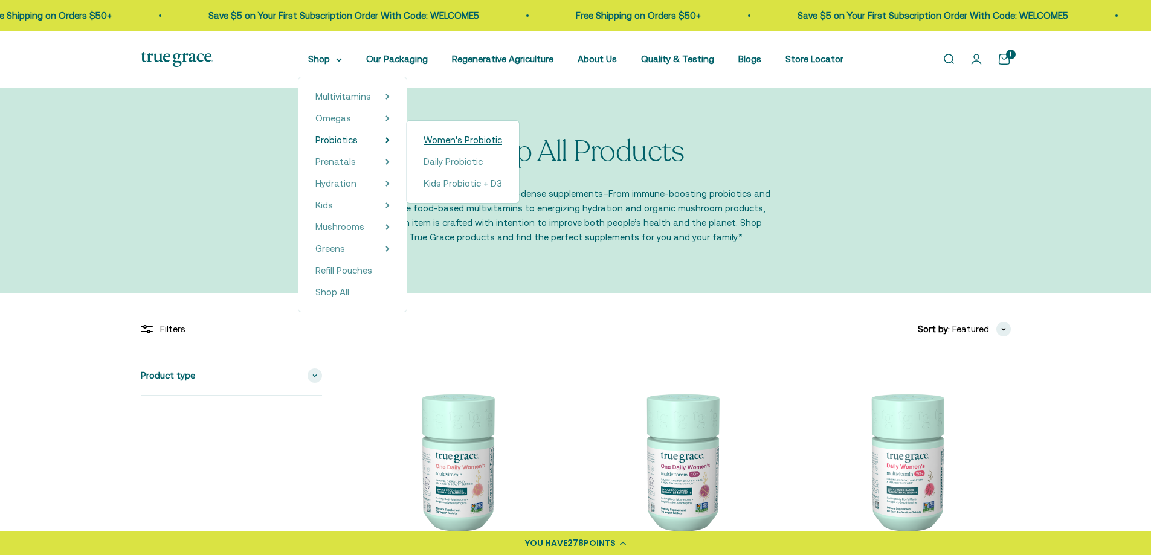
click at [453, 140] on span "Women's Probiotic" at bounding box center [463, 140] width 79 height 10
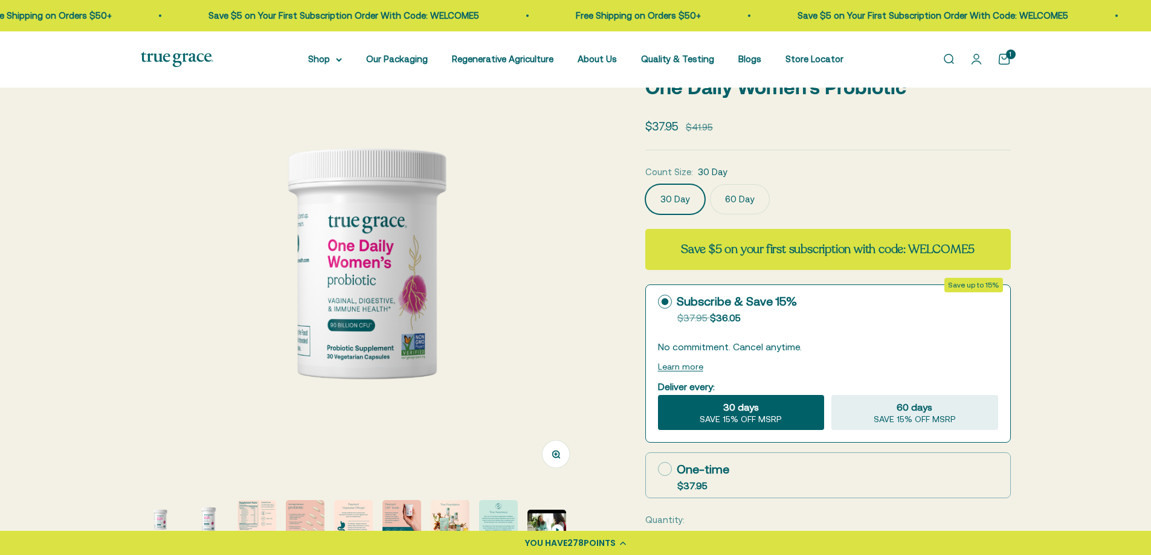
scroll to position [92, 0]
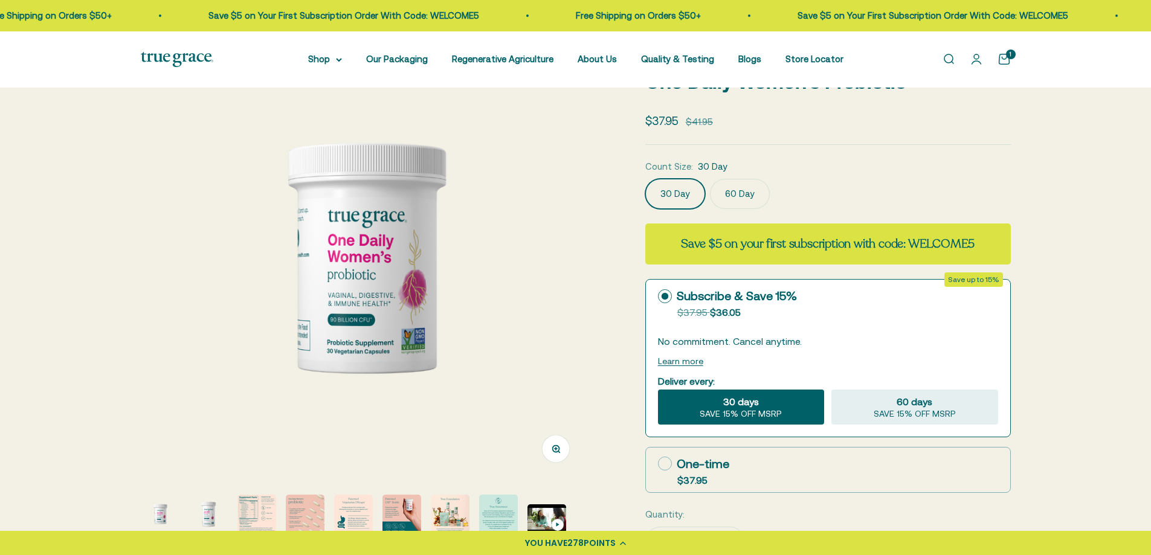
click at [746, 190] on label "60 Day" at bounding box center [740, 194] width 60 height 30
click at [645, 179] on input "60 Day" at bounding box center [645, 178] width 1 height 1
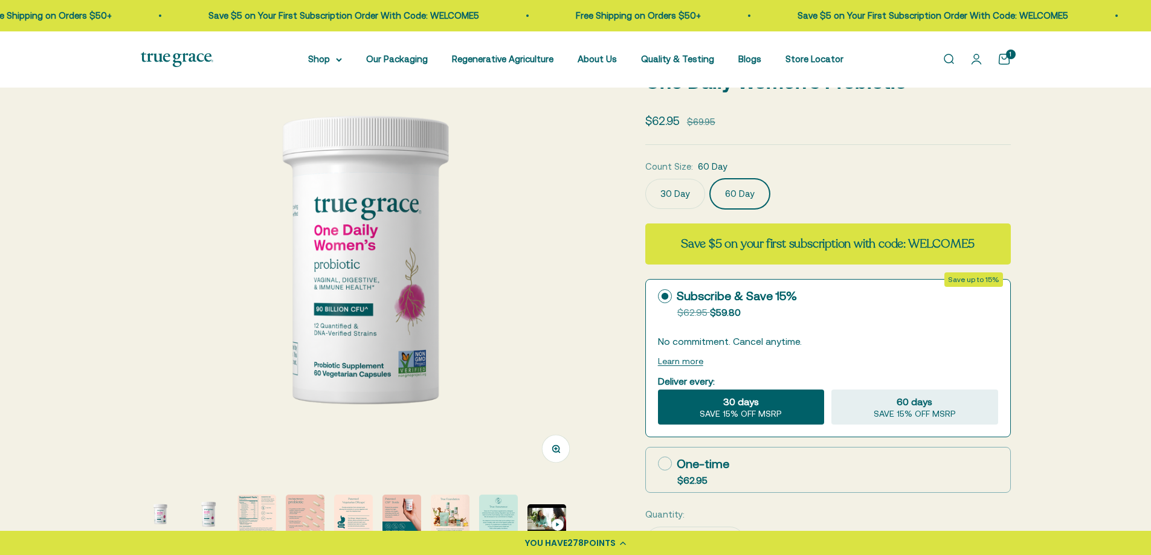
click at [1007, 59] on div "1" at bounding box center [1011, 55] width 10 height 10
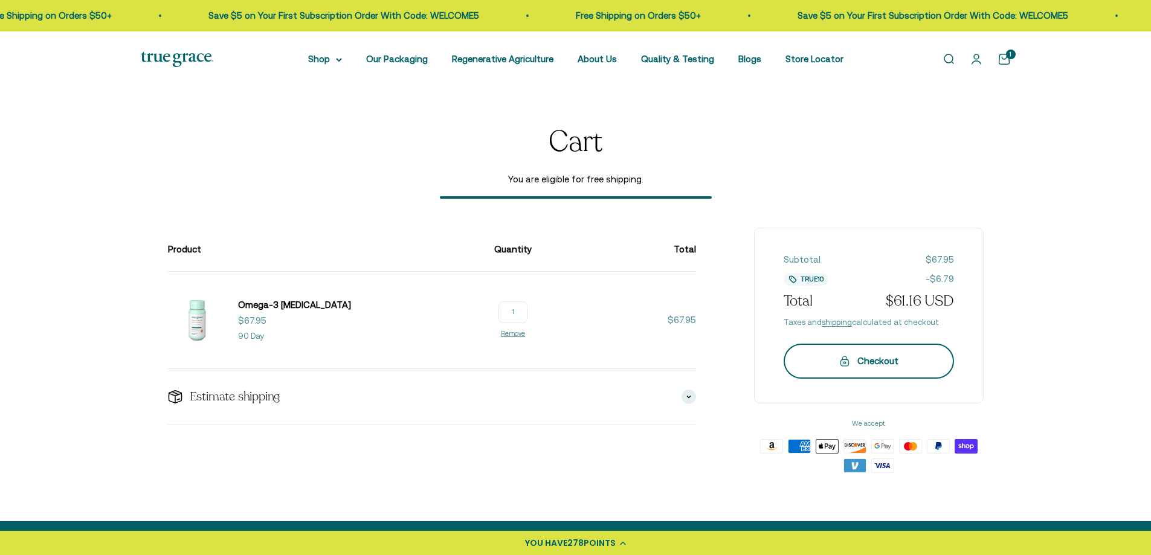
click at [880, 367] on div "Checkout" at bounding box center [869, 361] width 122 height 15
